Goal: Obtain resource: Download file/media

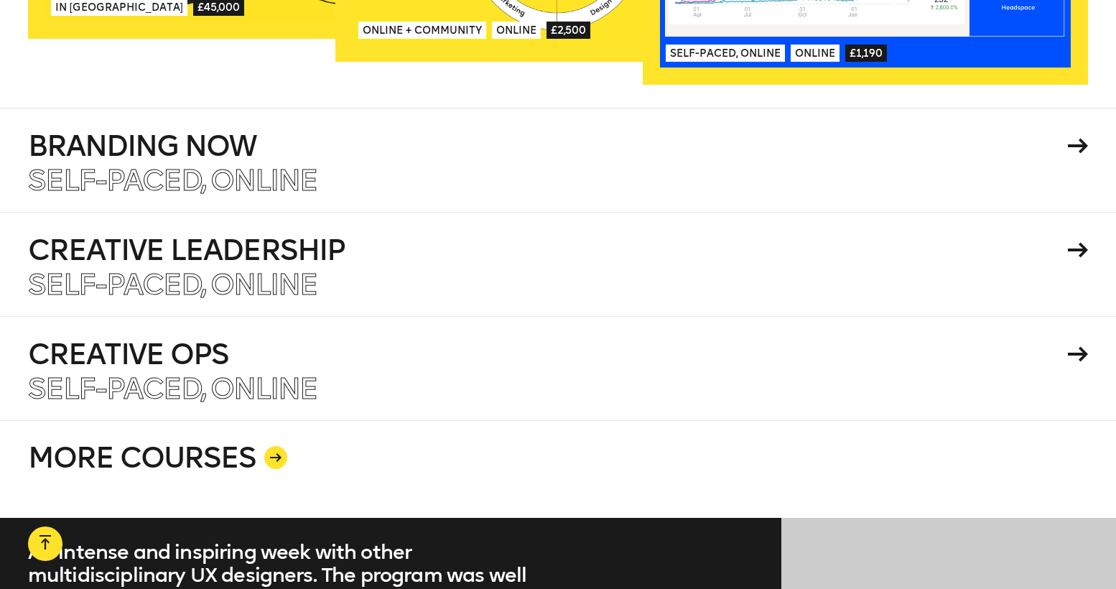
scroll to position [2518, 0]
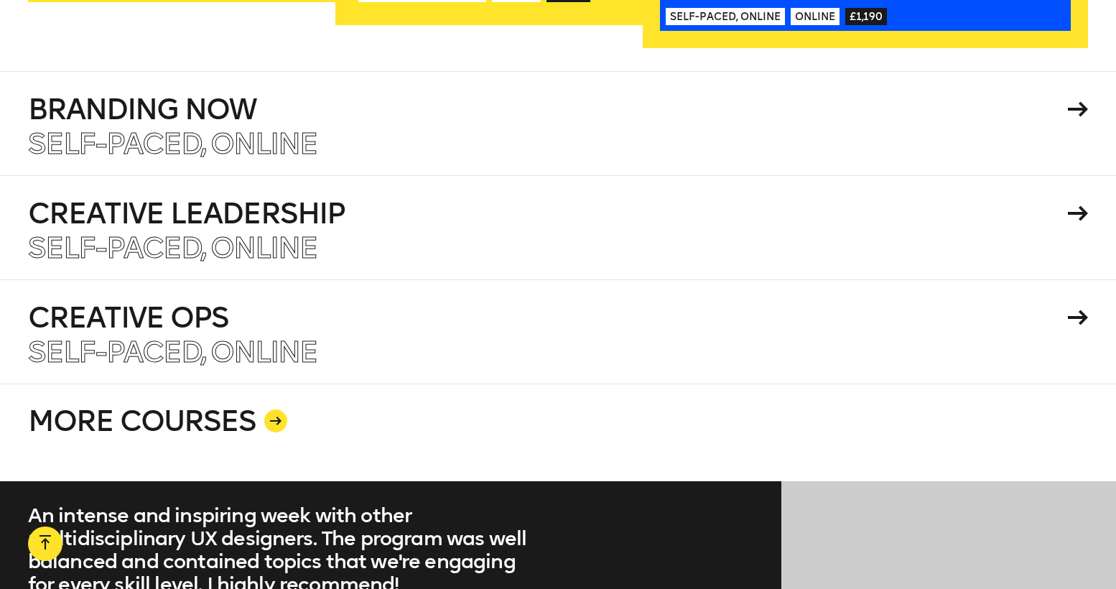
click at [275, 409] on div at bounding box center [275, 420] width 23 height 23
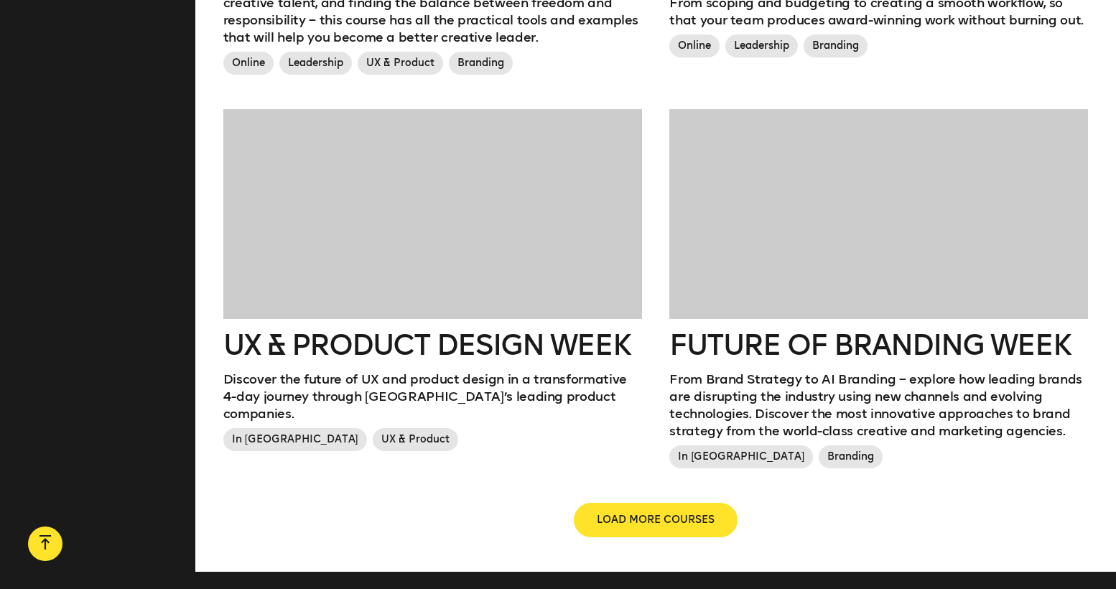
scroll to position [1556, 0]
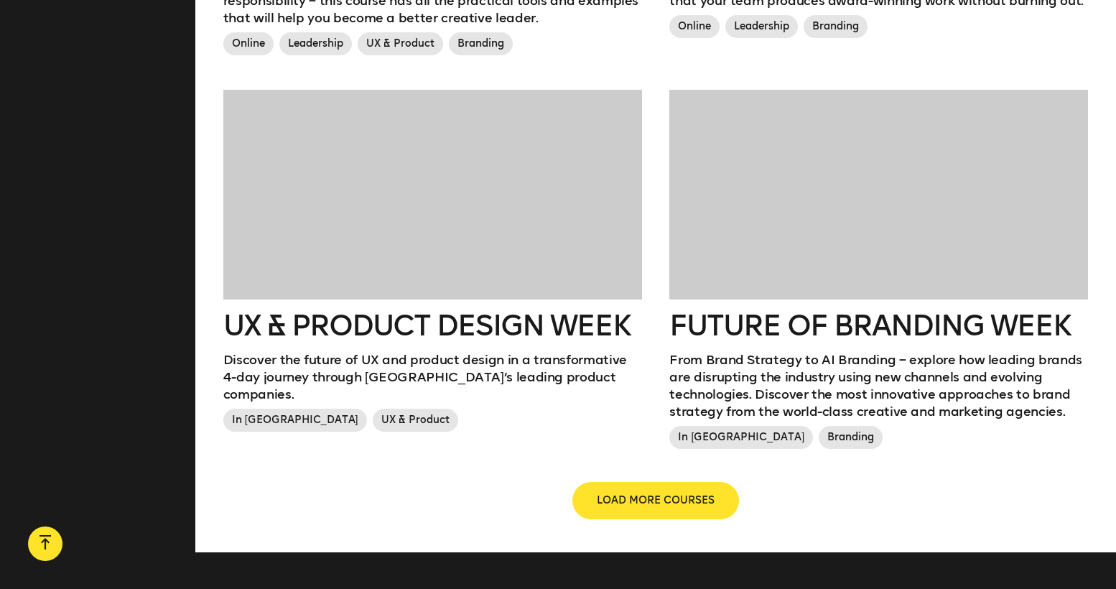
click at [658, 493] on span "LOAD MORE COURSES" at bounding box center [656, 500] width 118 height 14
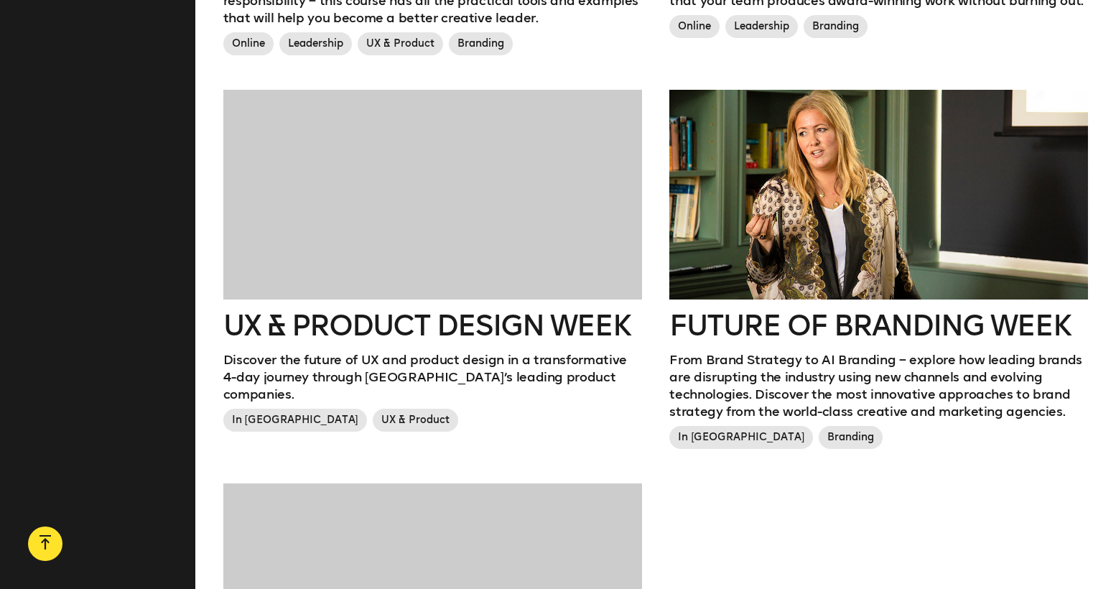
scroll to position [1906, 0]
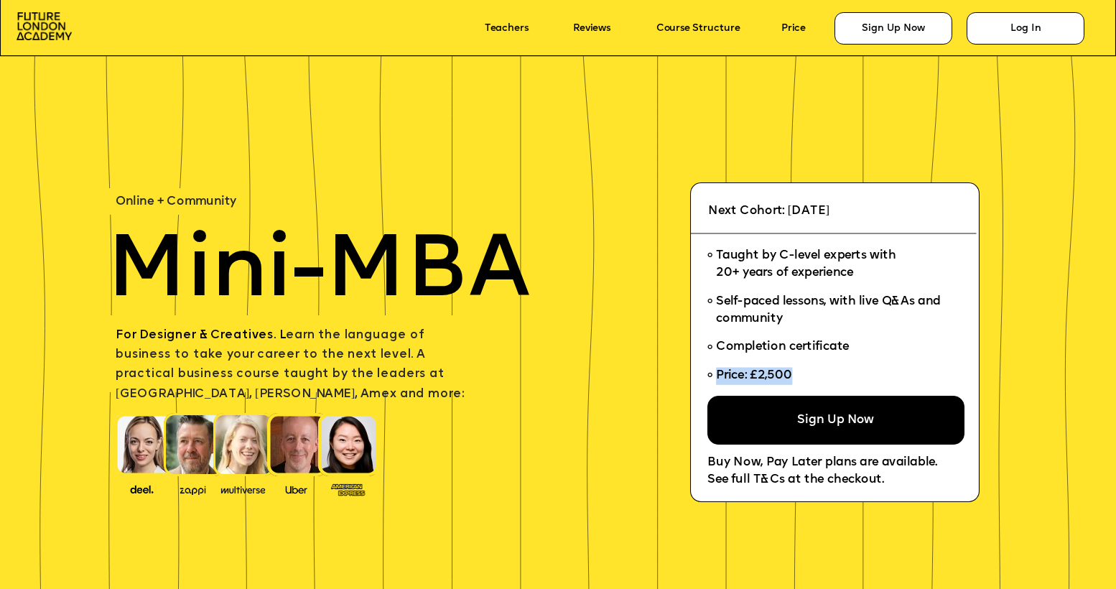
drag, startPoint x: 801, startPoint y: 369, endPoint x: 792, endPoint y: 384, distance: 17.7
click at [792, 384] on li "Price: £2,500" at bounding box center [830, 379] width 246 height 34
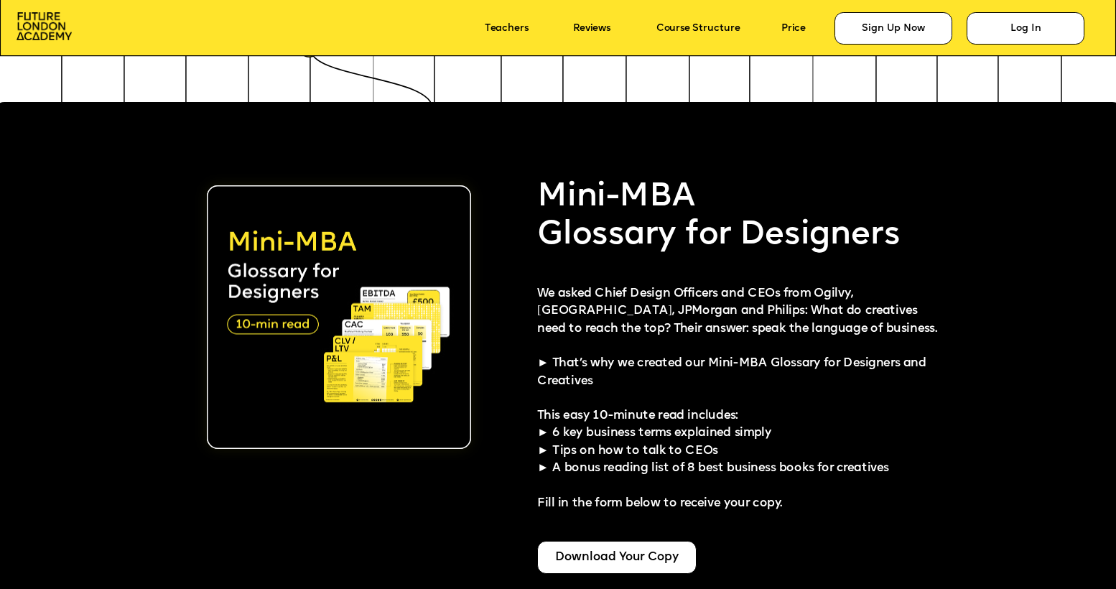
scroll to position [2813, 0]
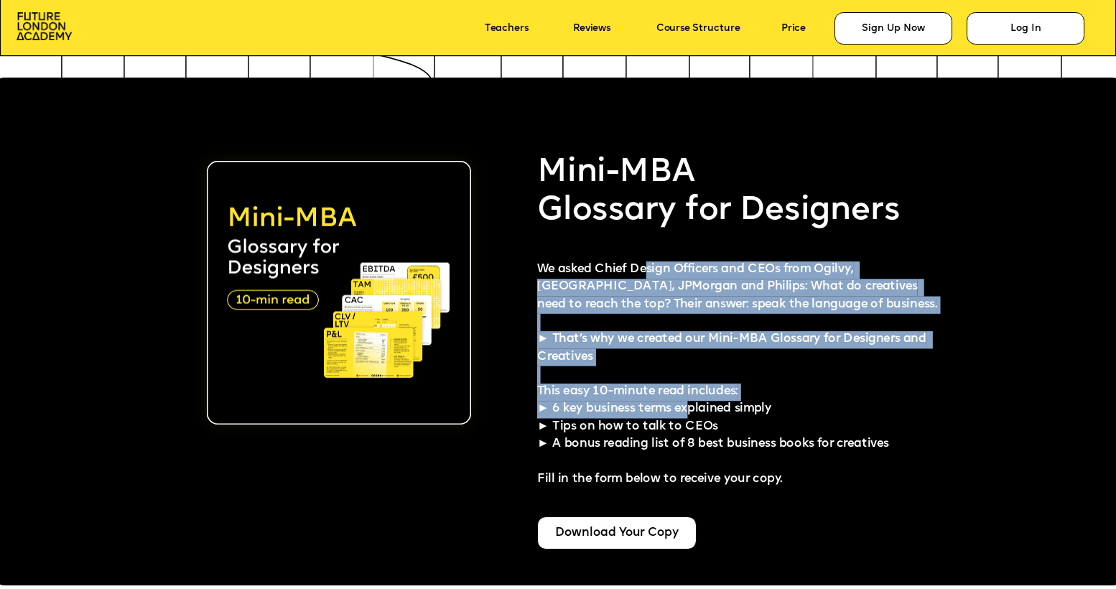
drag, startPoint x: 647, startPoint y: 266, endPoint x: 693, endPoint y: 403, distance: 144.0
click at [692, 403] on div "We asked Chief Design Officers and CEOs from Ogilvy, Cisco, JPMorgan and Philip…" at bounding box center [741, 374] width 409 height 227
click at [693, 403] on span "This easy 10-minute read includes: ► 6 key business terms explained simply ► Ti…" at bounding box center [713, 435] width 352 height 99
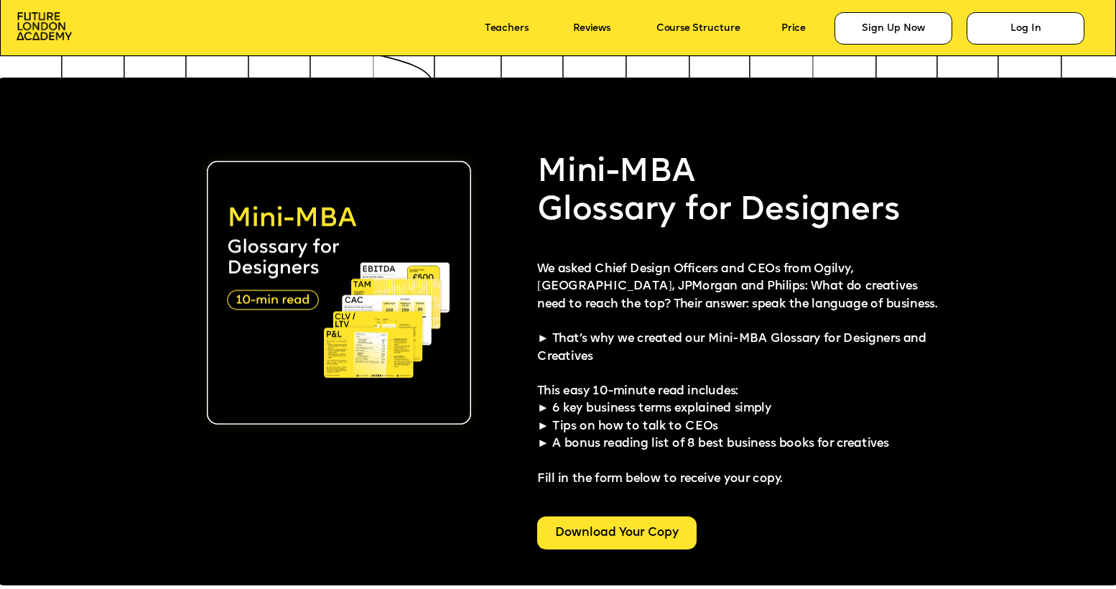
click at [650, 544] on div "Download Your Copy" at bounding box center [616, 532] width 159 height 33
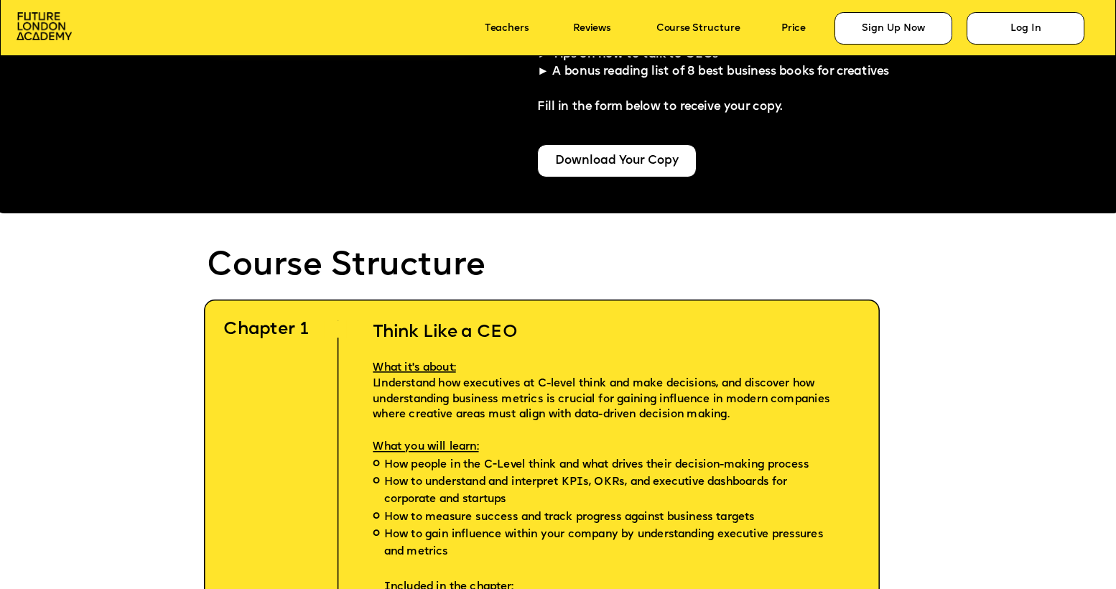
scroll to position [3286, 0]
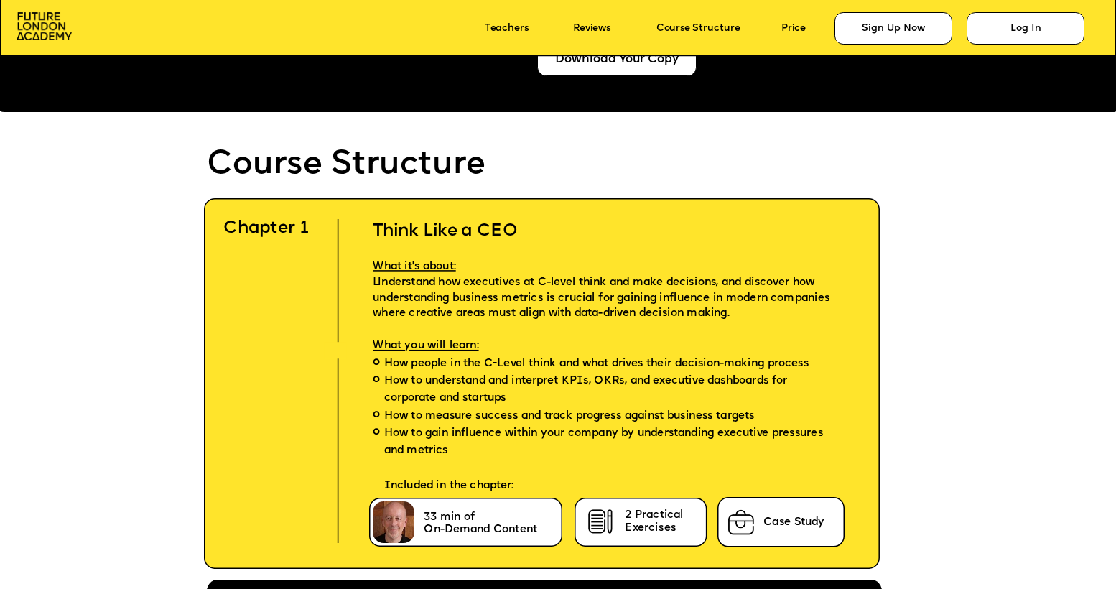
drag, startPoint x: 461, startPoint y: 275, endPoint x: 463, endPoint y: 322, distance: 46.7
click at [463, 322] on div "Think Like a CEO What it's about: Understand how executives at C-level think an…" at bounding box center [610, 346] width 518 height 297
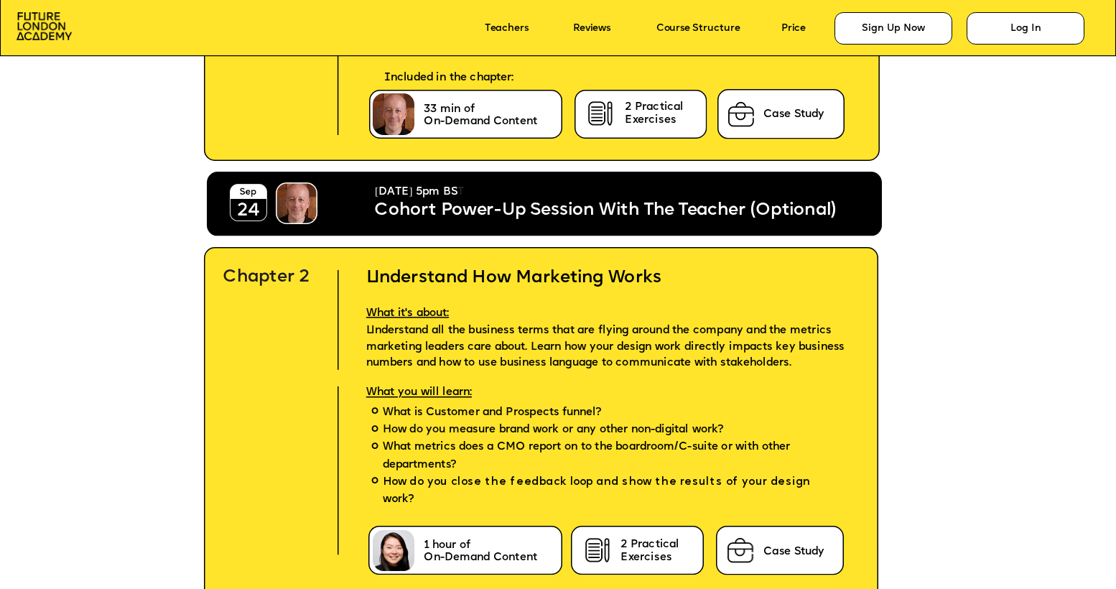
scroll to position [3773, 0]
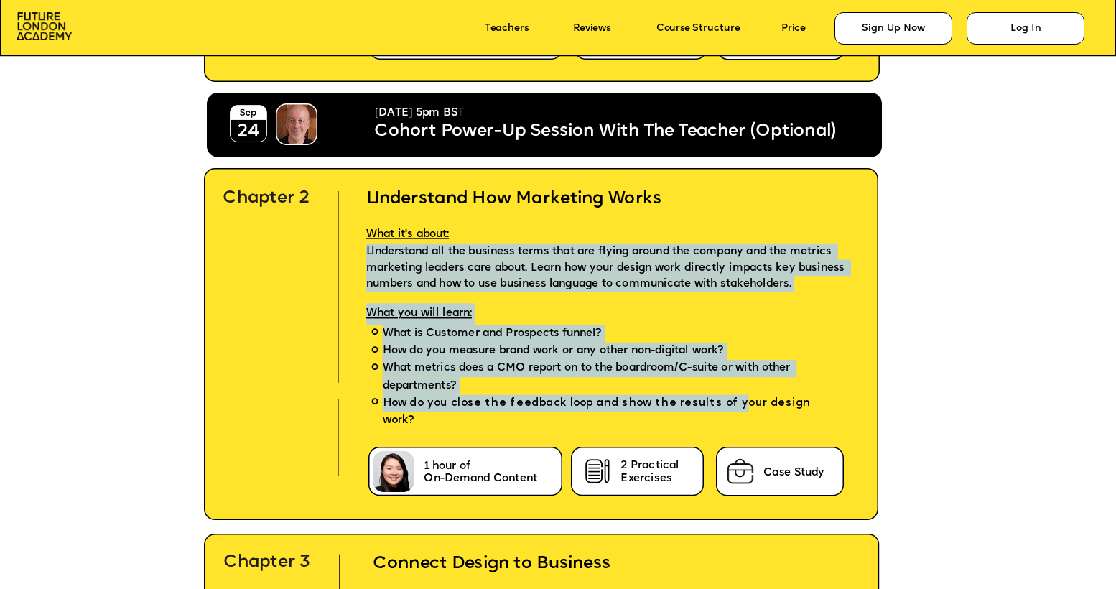
drag, startPoint x: 693, startPoint y: 231, endPoint x: 715, endPoint y: 419, distance: 189.4
click at [714, 417] on div "Understand How Marketing Works What it's about: Understand all the business ter…" at bounding box center [613, 320] width 526 height 308
click at [715, 429] on p "Included in the chapter:" at bounding box center [613, 451] width 526 height 45
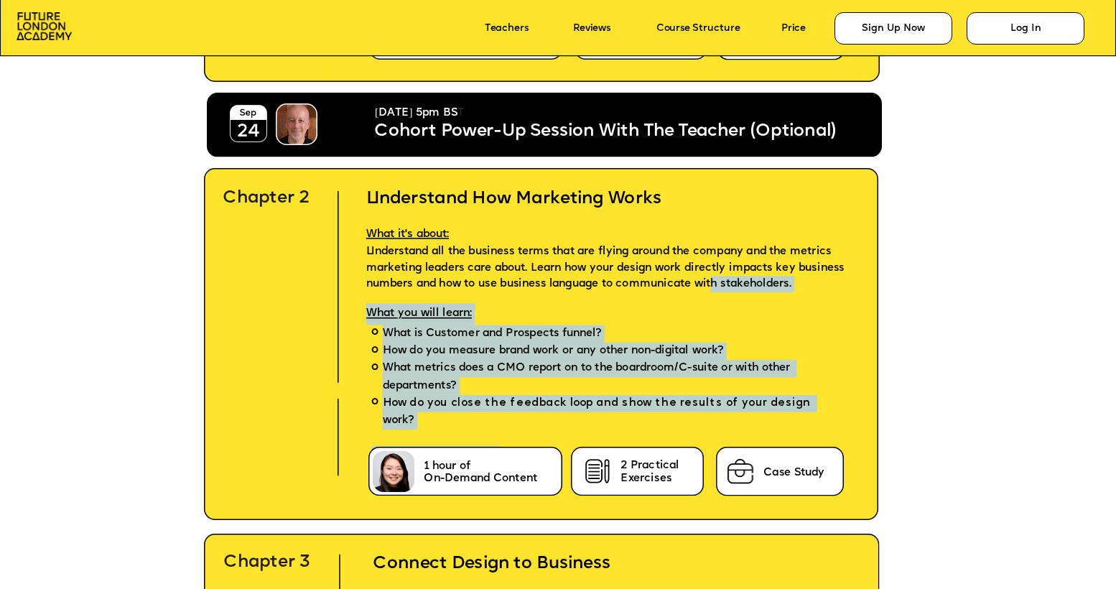
drag, startPoint x: 716, startPoint y: 432, endPoint x: 714, endPoint y: 278, distance: 153.7
click at [714, 278] on div "Understand How Marketing Works What it's about: Understand all the business ter…" at bounding box center [613, 320] width 526 height 308
click at [714, 278] on span "Understand all the business terms that are flying around the company and the me…" at bounding box center [607, 268] width 482 height 45
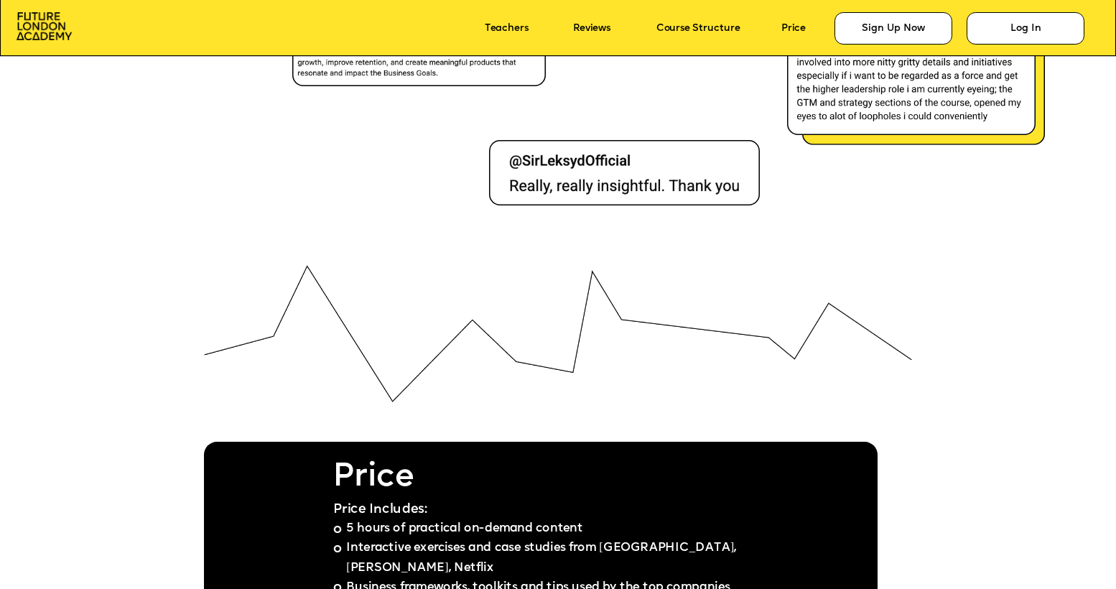
scroll to position [8618, 0]
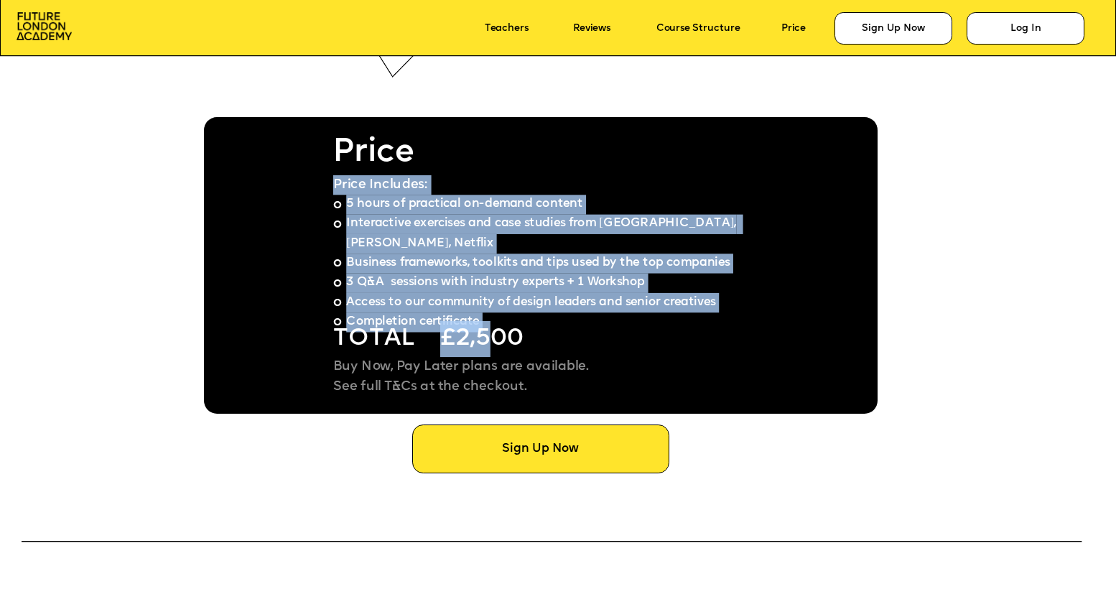
drag, startPoint x: 444, startPoint y: 175, endPoint x: 500, endPoint y: 353, distance: 186.7
click at [500, 353] on p "£2,500" at bounding box center [527, 339] width 175 height 36
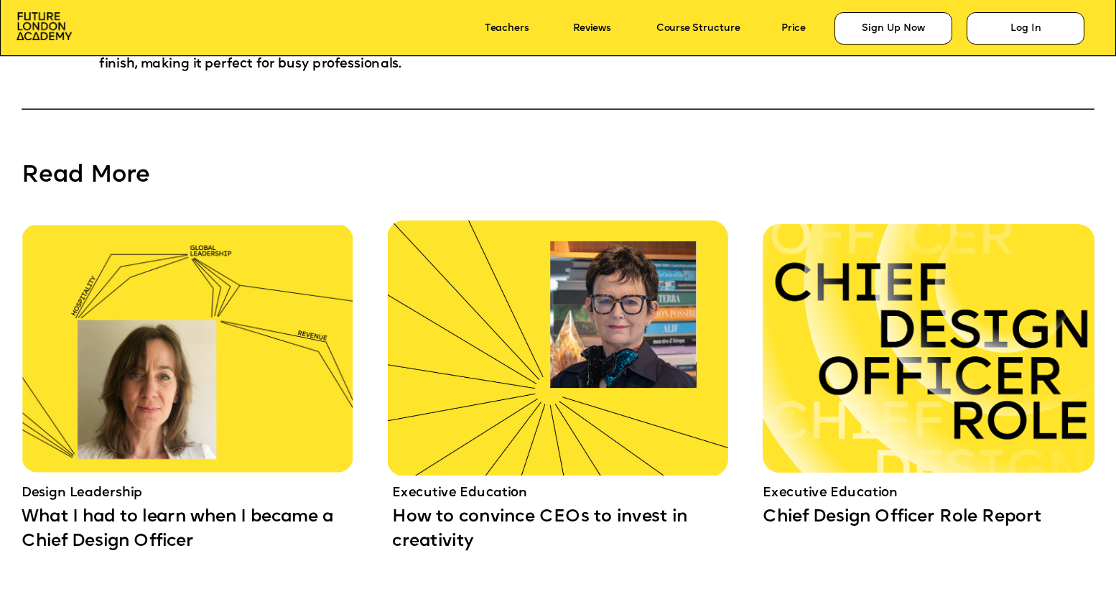
scroll to position [10047, 0]
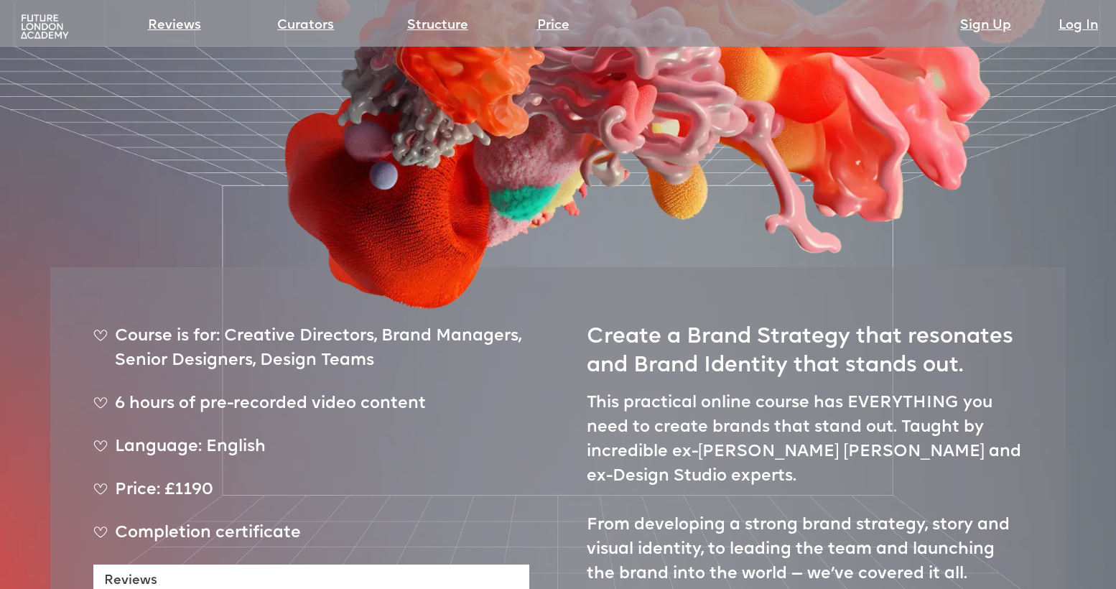
scroll to position [490, 0]
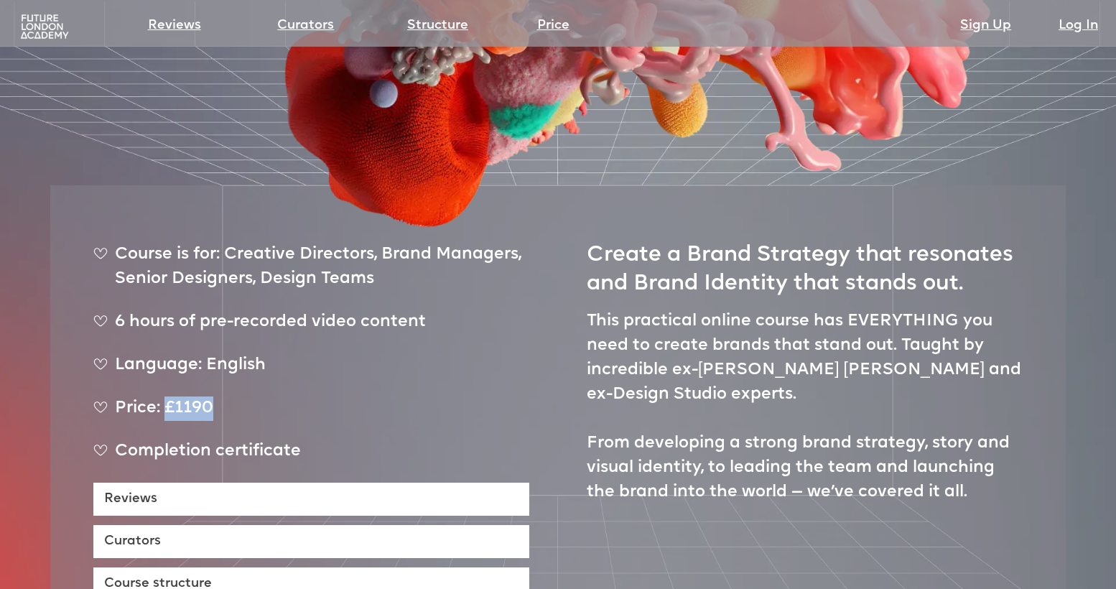
drag, startPoint x: 223, startPoint y: 362, endPoint x: 165, endPoint y: 362, distance: 57.5
click at [165, 396] on div "Price: £1190" at bounding box center [311, 414] width 436 height 36
copy div "£1190"
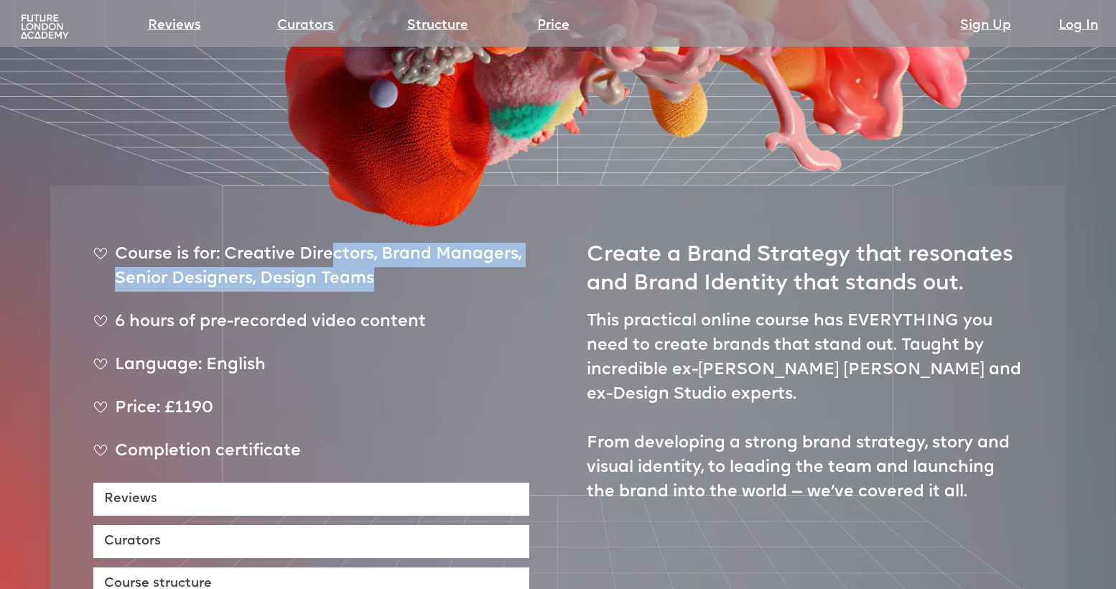
drag, startPoint x: 338, startPoint y: 208, endPoint x: 399, endPoint y: 250, distance: 74.5
click at [401, 251] on div "Course is for: Creative Directors, Brand Managers, Senior Designers, Design Tea…" at bounding box center [311, 273] width 436 height 60
click at [399, 250] on div "Course is for: Creative Directors, Brand Managers, Senior Designers, Design Tea…" at bounding box center [311, 273] width 436 height 60
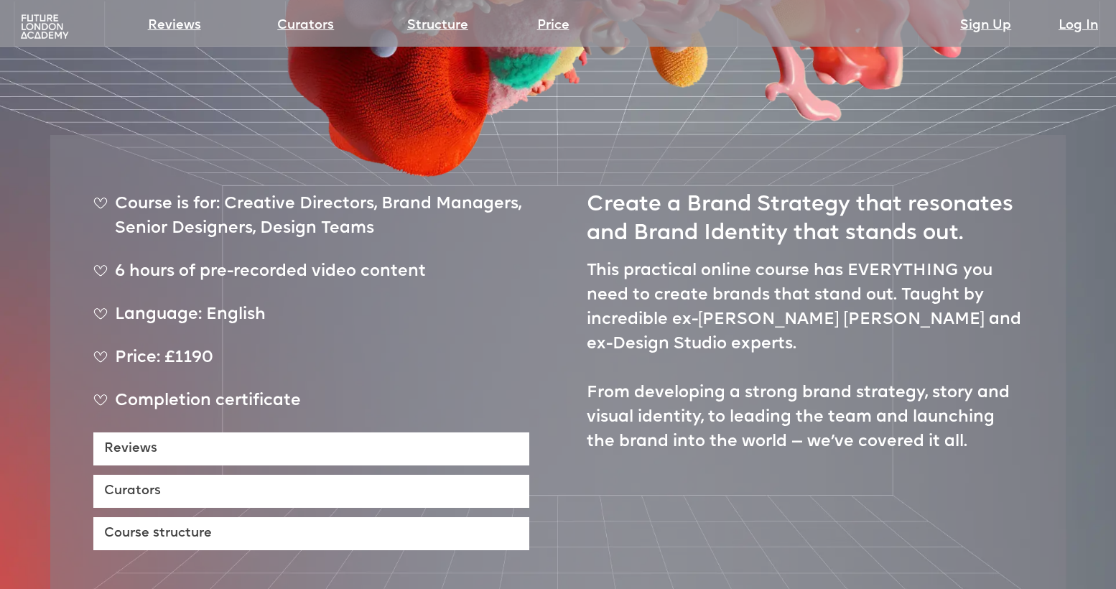
scroll to position [555, 0]
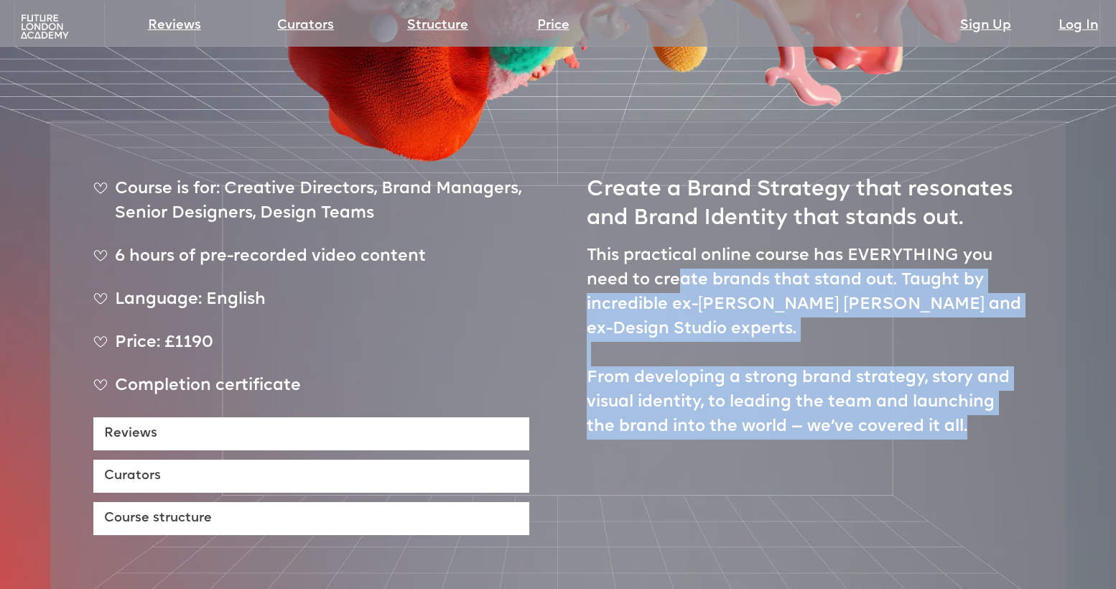
drag, startPoint x: 743, startPoint y: 426, endPoint x: 679, endPoint y: 225, distance: 211.0
click at [679, 225] on div "Create a Brand Strategy that resonates and Brand Identity that stands out. This…" at bounding box center [805, 349] width 436 height 372
click at [679, 244] on p "This practical online course has EVERYTHING you need to create brands that stan…" at bounding box center [805, 341] width 436 height 195
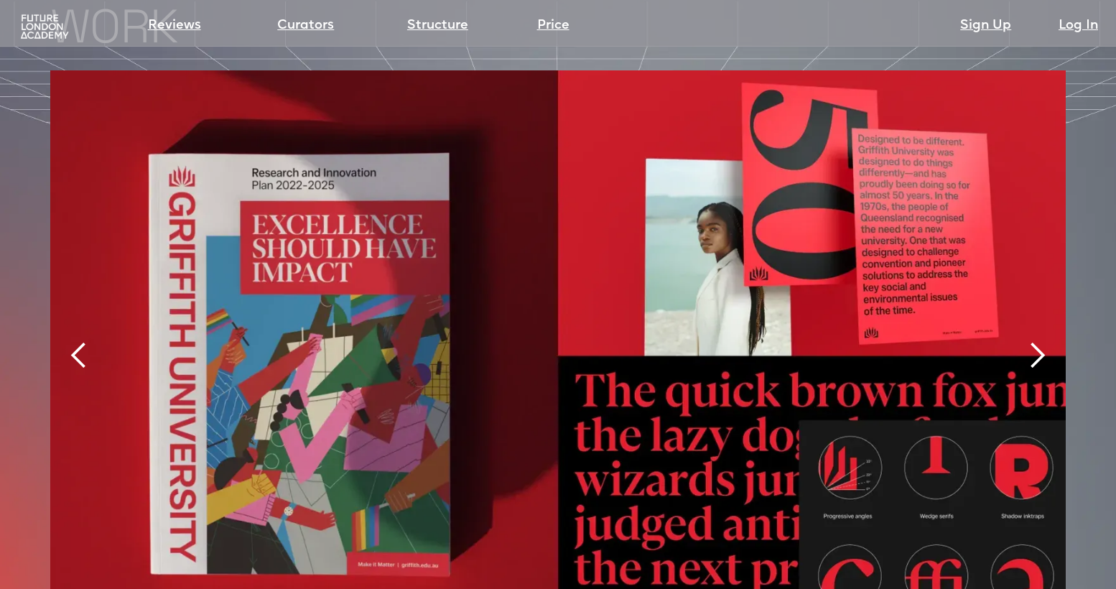
scroll to position [3039, 0]
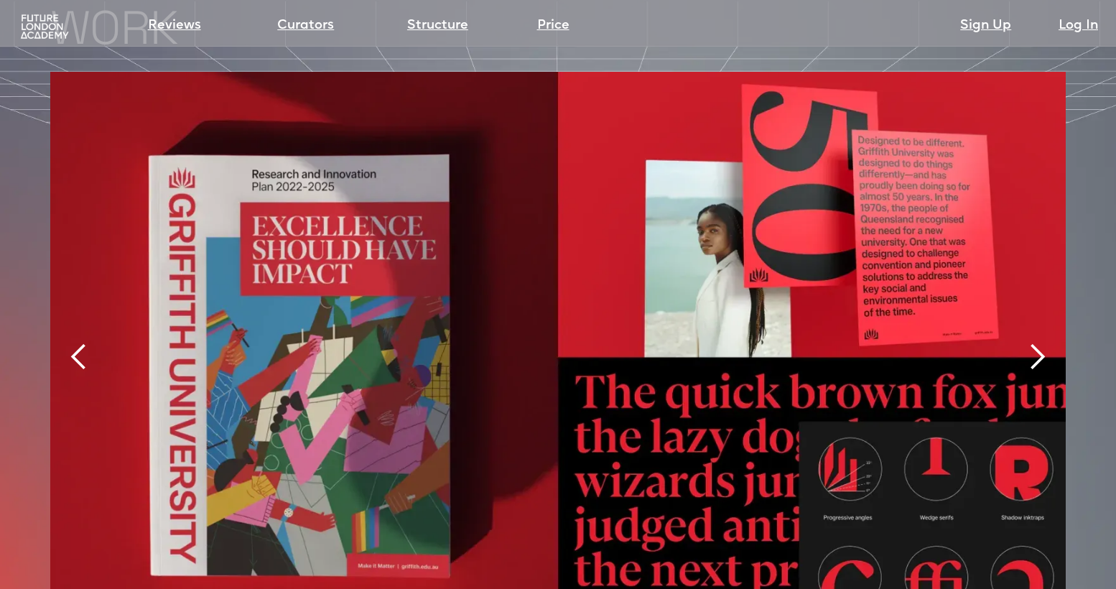
click at [1037, 343] on div "next slide" at bounding box center [1037, 357] width 29 height 29
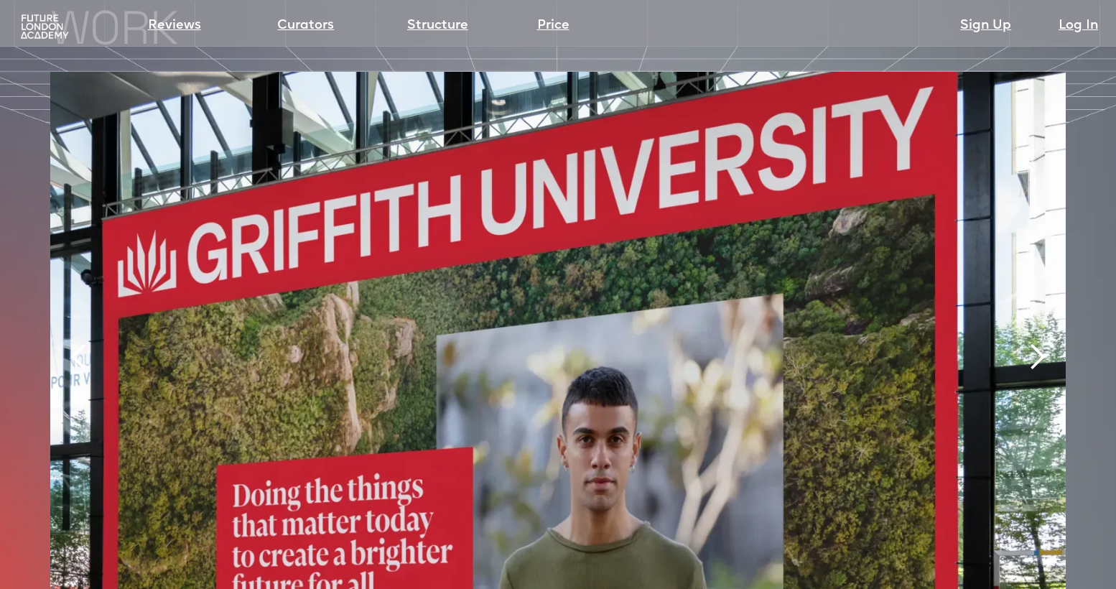
click at [1037, 343] on div "next slide" at bounding box center [1037, 357] width 29 height 29
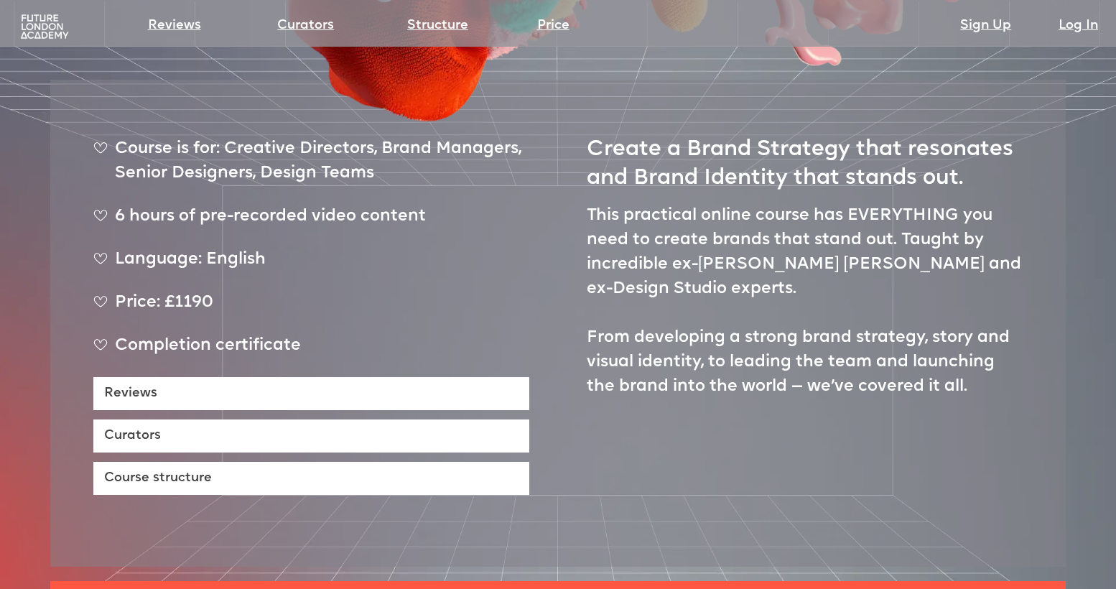
scroll to position [594, 0]
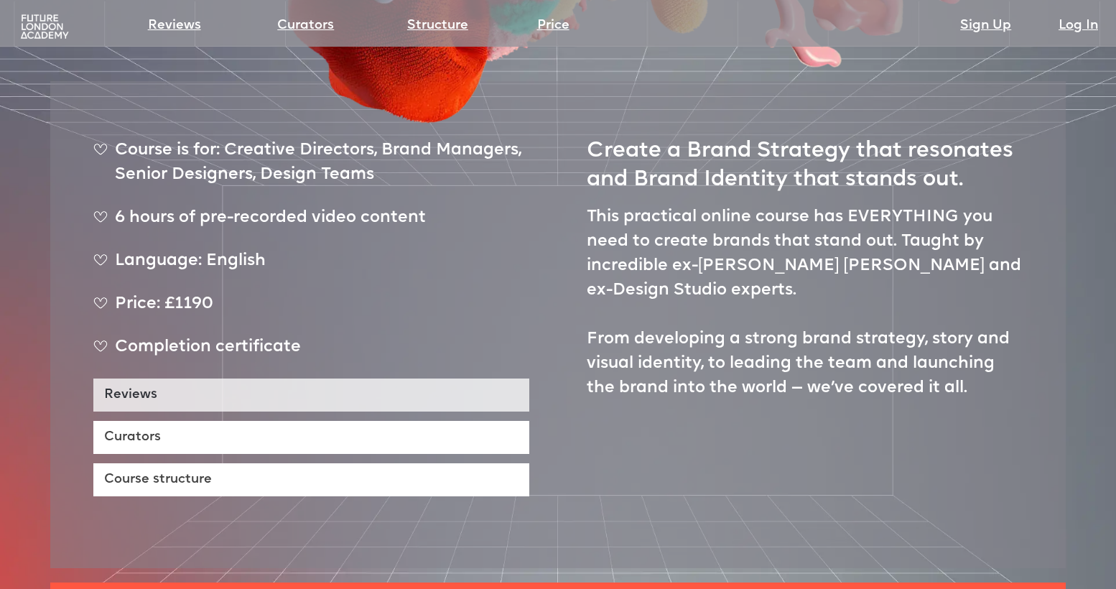
click at [434, 378] on link "Reviews" at bounding box center [311, 394] width 436 height 33
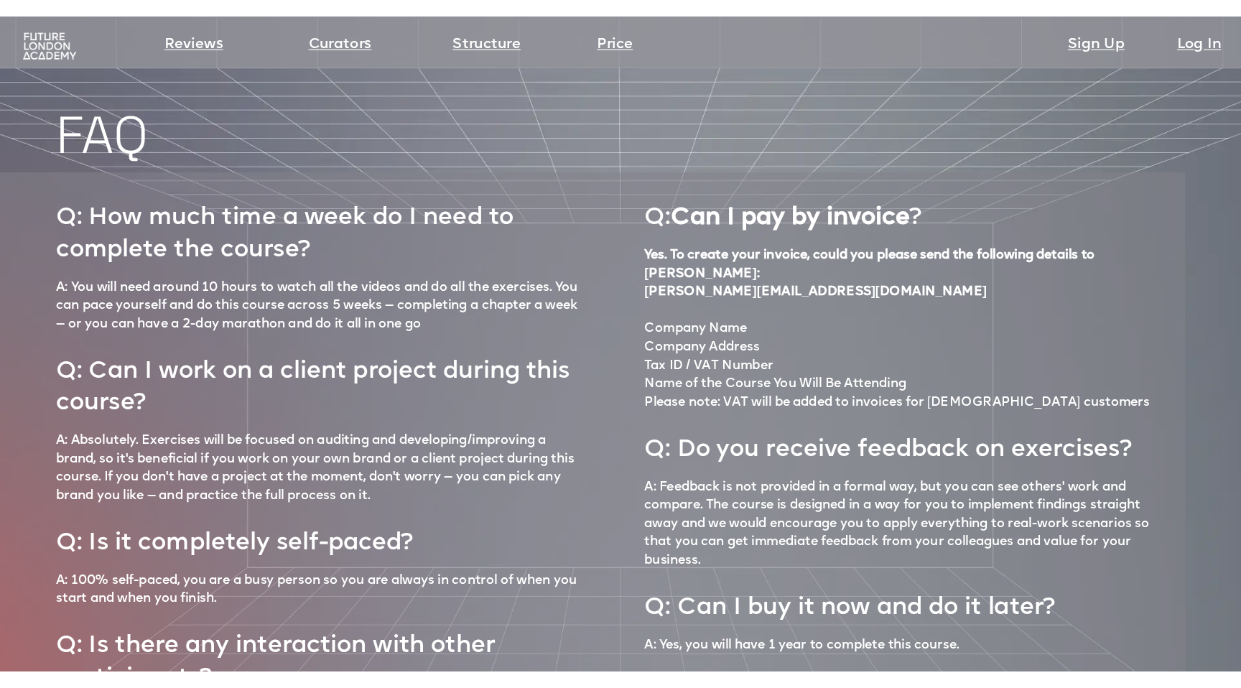
scroll to position [6103, 0]
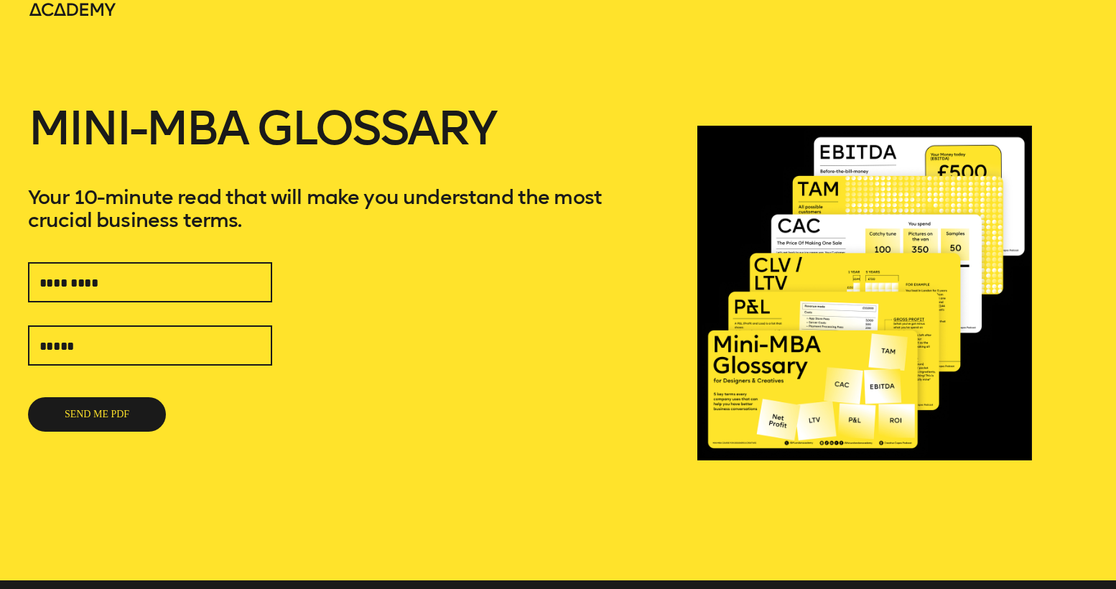
scroll to position [54, 0]
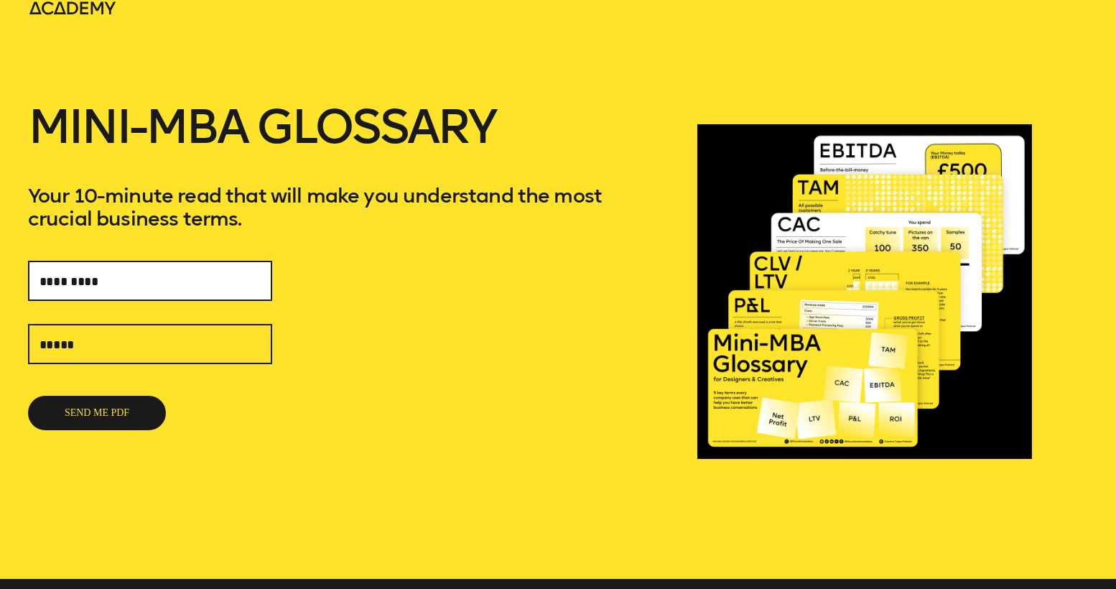
click at [208, 266] on input "text" at bounding box center [150, 281] width 244 height 40
type input "**********"
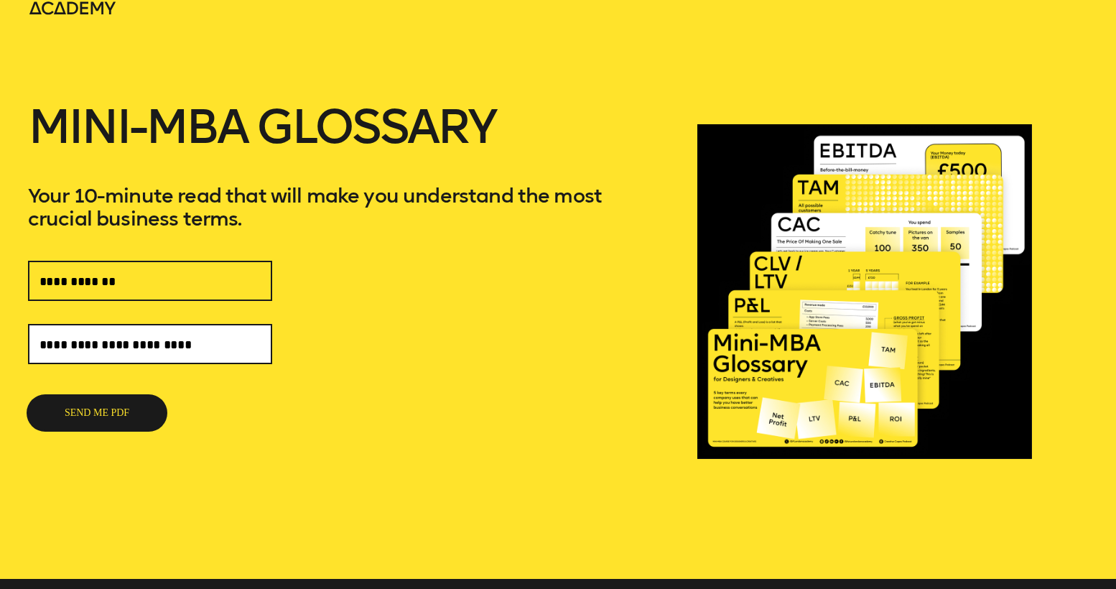
type input "**********"
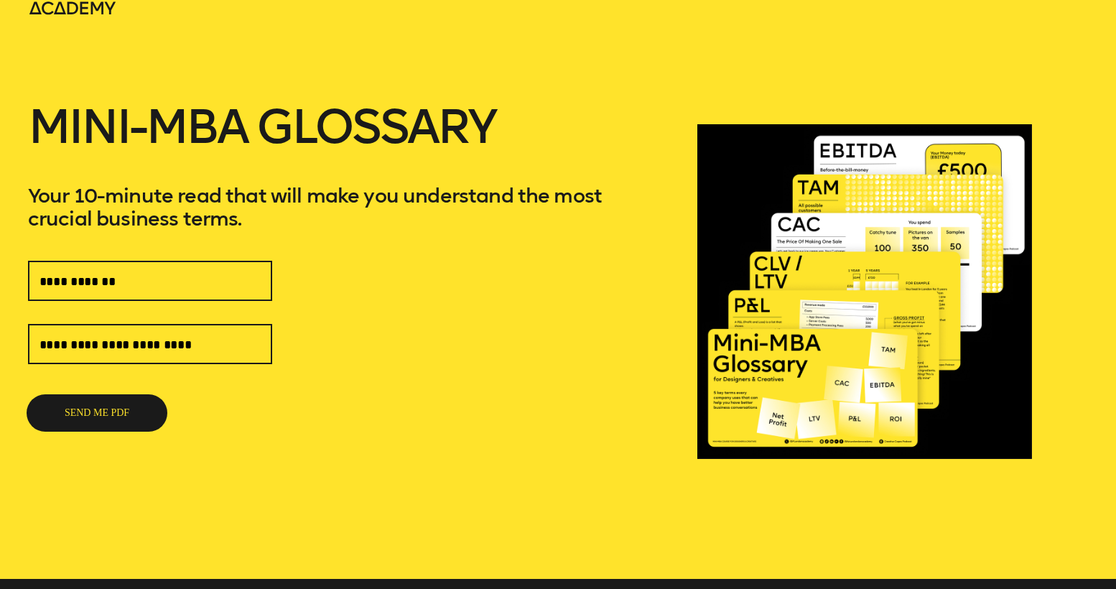
click at [81, 402] on button "SEND ME PDF" at bounding box center [97, 413] width 138 height 34
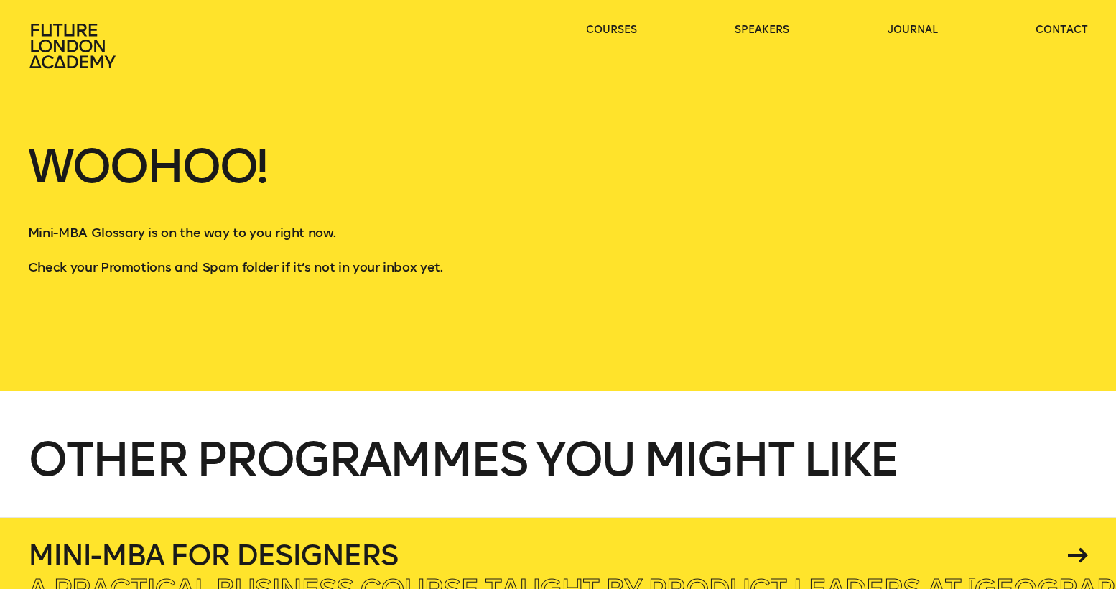
scroll to position [141, 0]
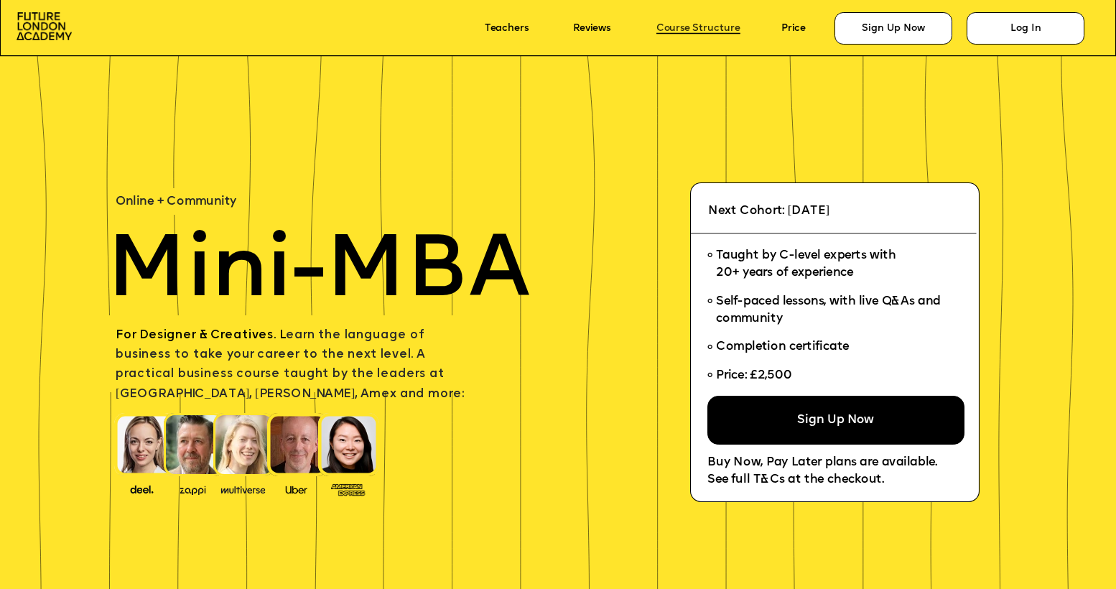
click at [722, 27] on link "Course Structure" at bounding box center [698, 28] width 84 height 11
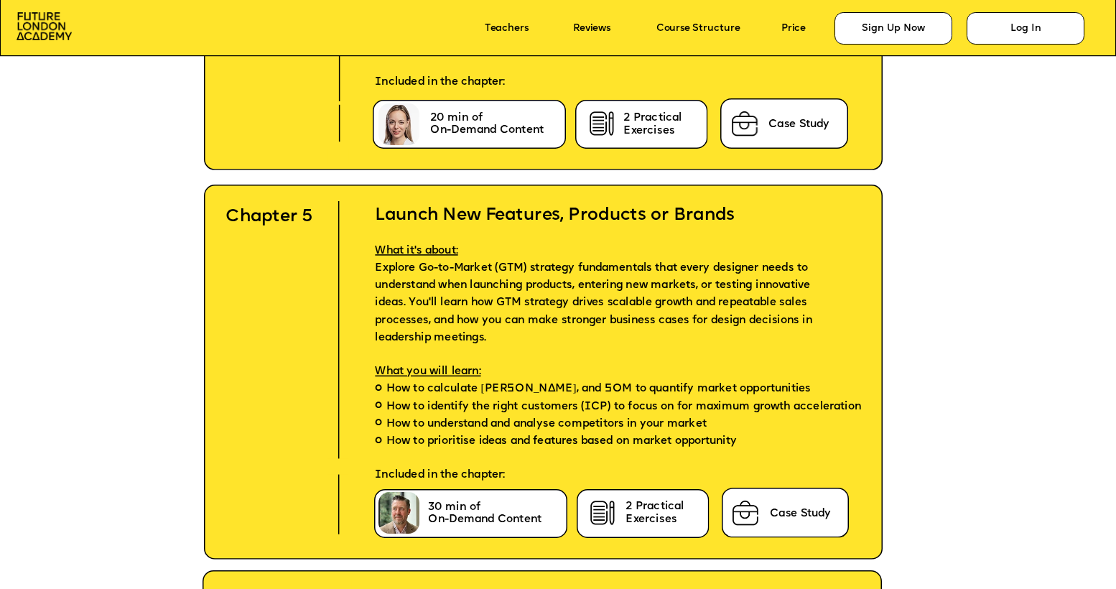
scroll to position [5017, 0]
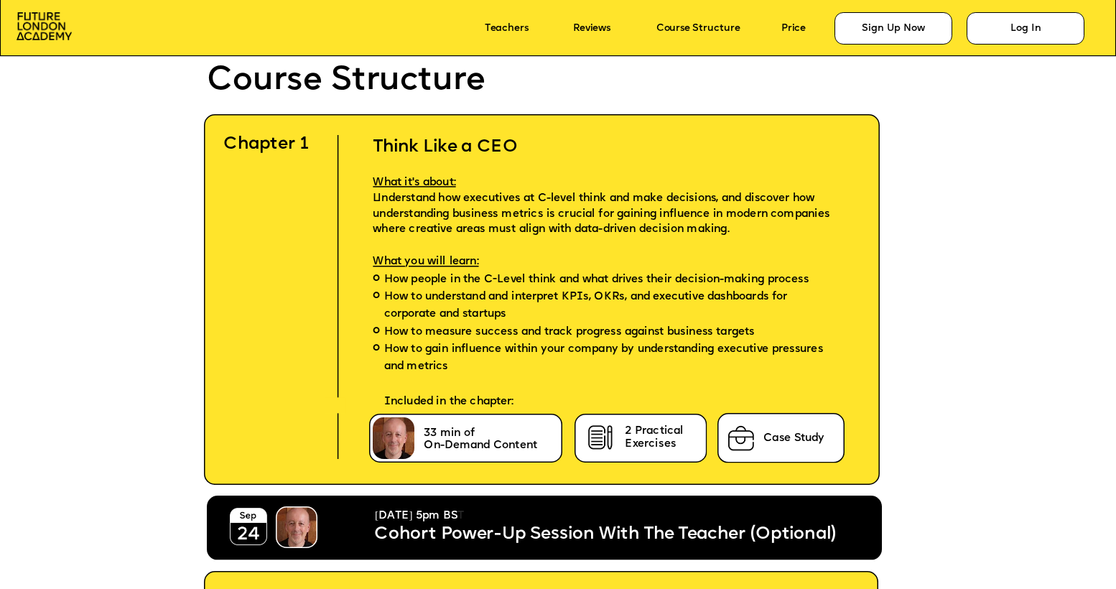
scroll to position [3369, 0]
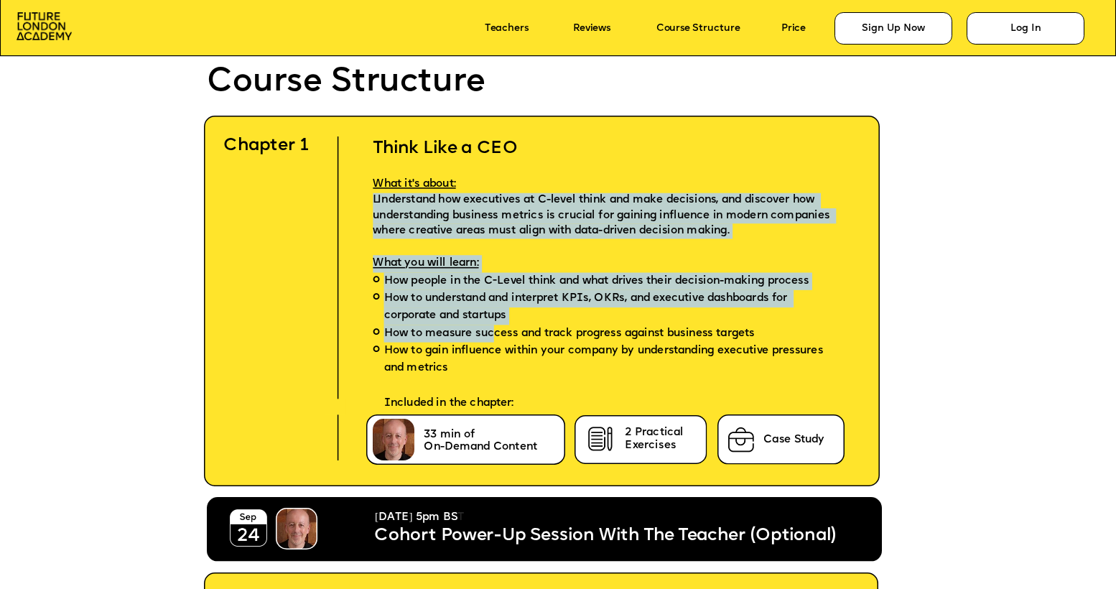
drag, startPoint x: 487, startPoint y: 190, endPoint x: 493, endPoint y: 327, distance: 138.0
click at [493, 327] on div "Think Like a CEO What it's about: Understand how executives at C-level think an…" at bounding box center [610, 264] width 518 height 297
click at [493, 327] on span "How to measure success and track progress against business targets" at bounding box center [568, 333] width 371 height 17
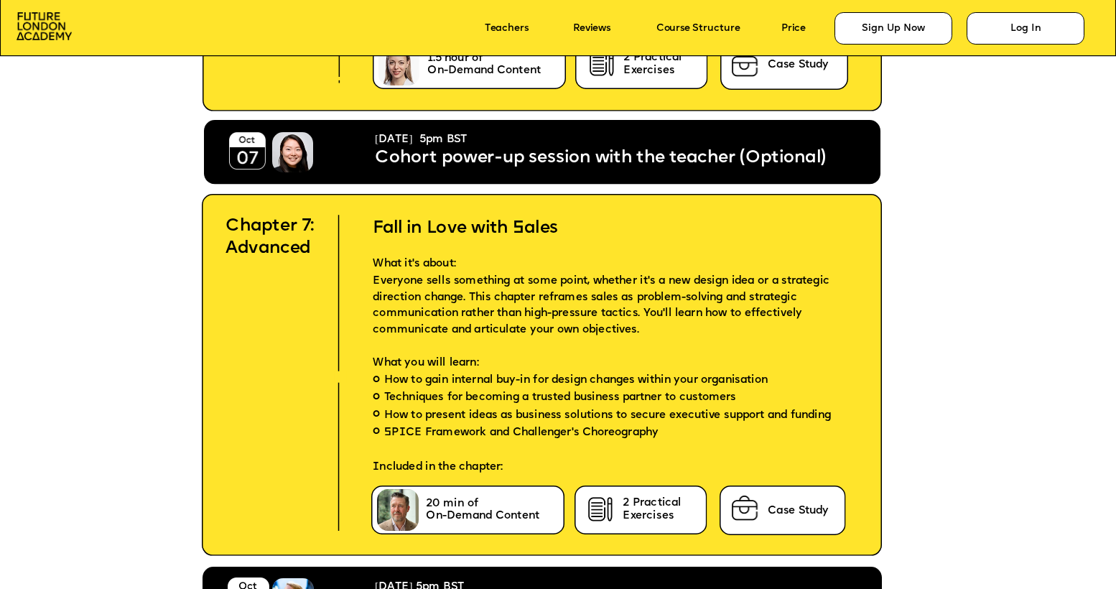
scroll to position [6162, 0]
